Goal: Task Accomplishment & Management: Use online tool/utility

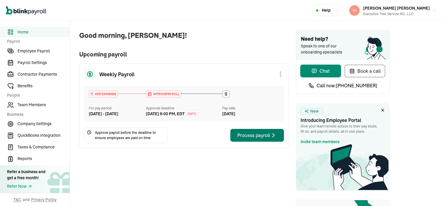
click at [258, 139] on div "Process payroll" at bounding box center [257, 135] width 40 height 7
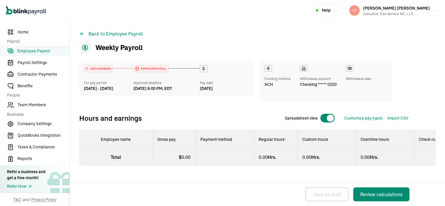
select select "direct_deposit"
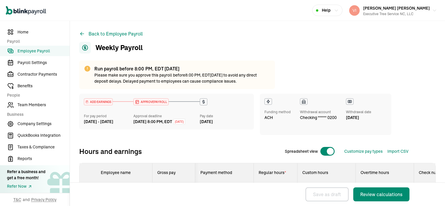
scroll to position [50, 0]
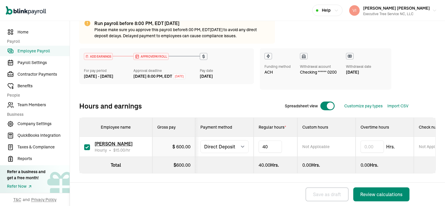
type input "4"
type input "28.00"
click at [389, 197] on div "Review calculations" at bounding box center [381, 194] width 42 height 7
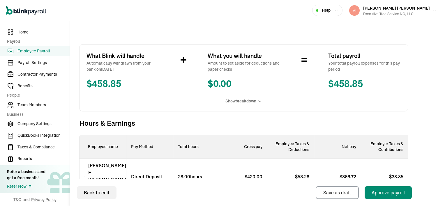
scroll to position [116, 0]
